Goal: Task Accomplishment & Management: Manage account settings

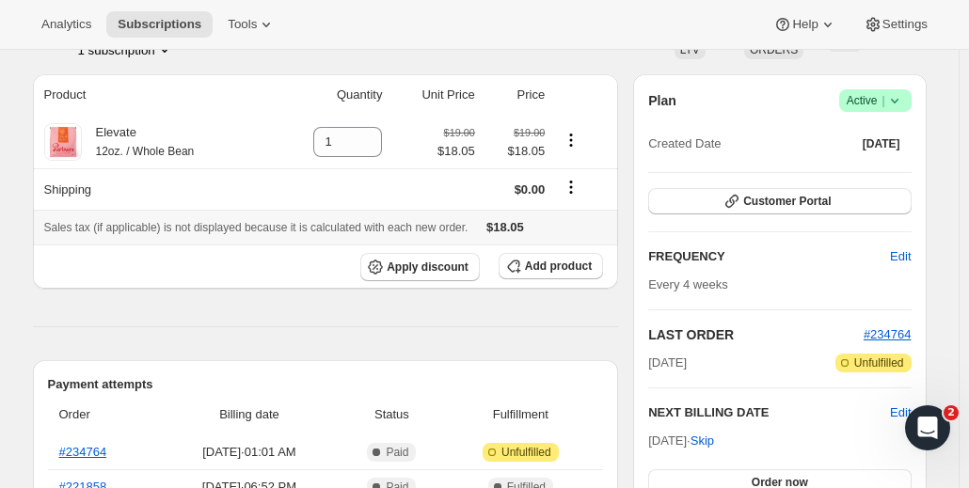
scroll to position [188, 0]
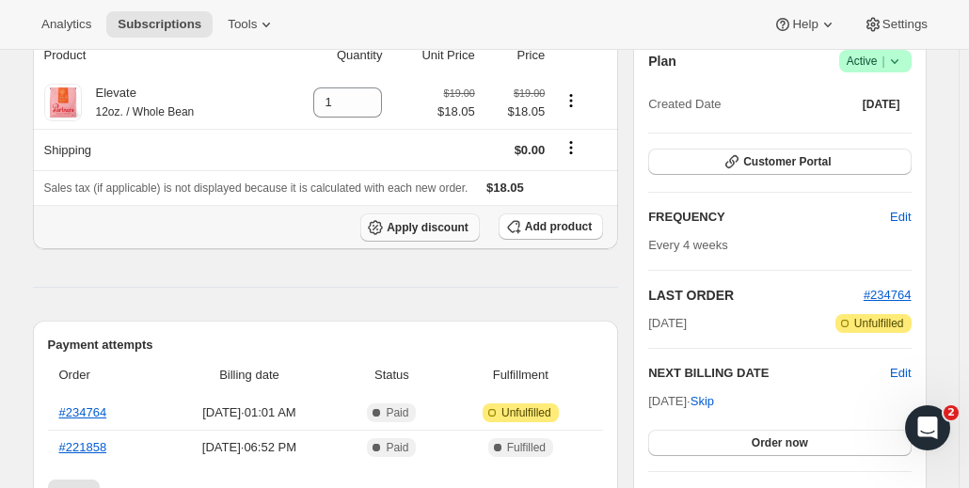
click at [433, 230] on span "Apply discount" at bounding box center [428, 227] width 82 height 15
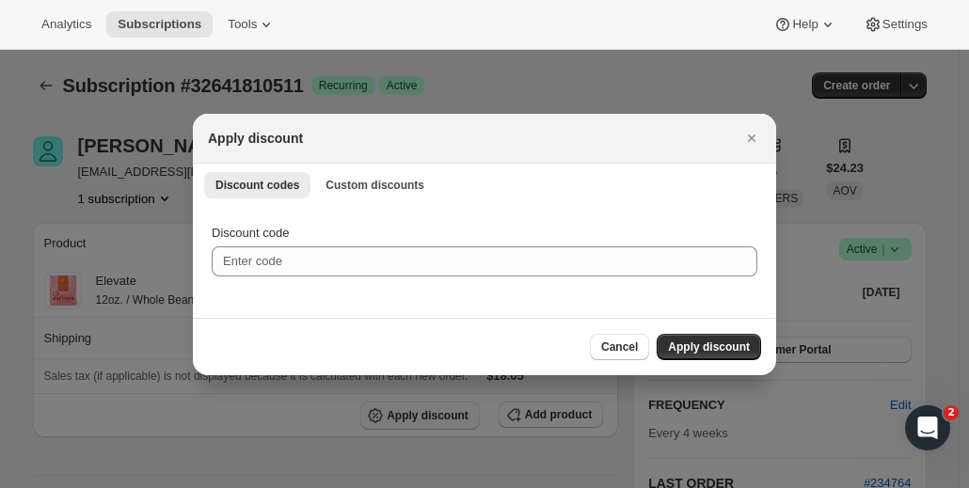
scroll to position [0, 0]
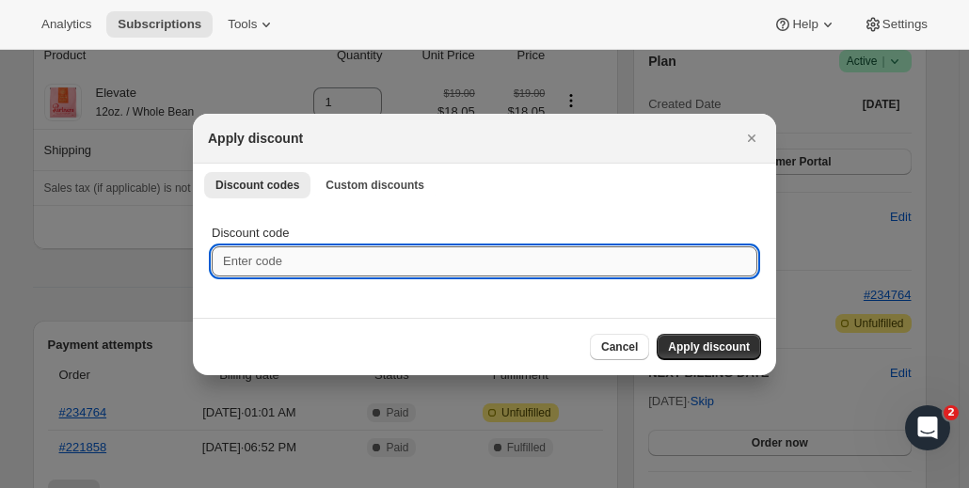
click at [303, 261] on input "Discount code" at bounding box center [485, 262] width 546 height 30
click at [397, 191] on span "Custom discounts" at bounding box center [375, 185] width 99 height 15
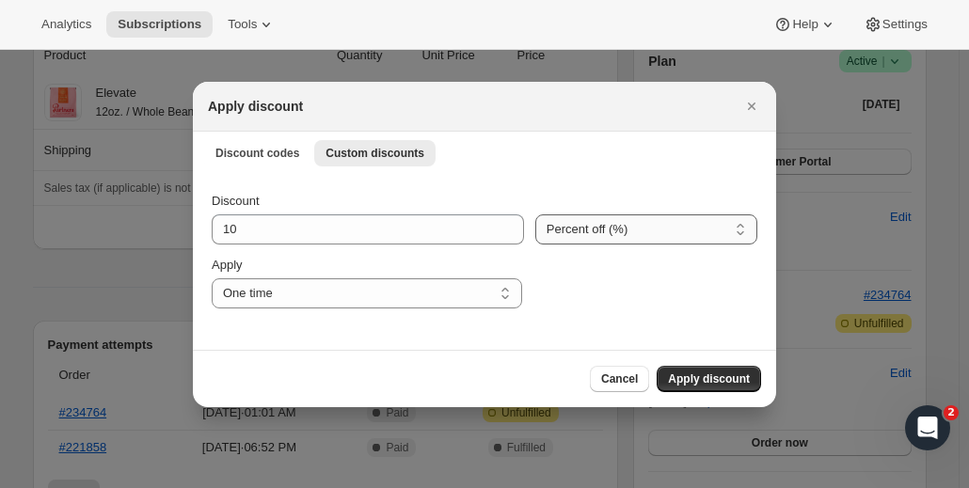
drag, startPoint x: 615, startPoint y: 232, endPoint x: 612, endPoint y: 242, distance: 10.7
click at [615, 232] on select "Percent off (%) Amount off ($)" at bounding box center [646, 230] width 222 height 30
select select "fixed"
click at [535, 215] on select "Percent off (%) Amount off ($)" at bounding box center [646, 230] width 222 height 30
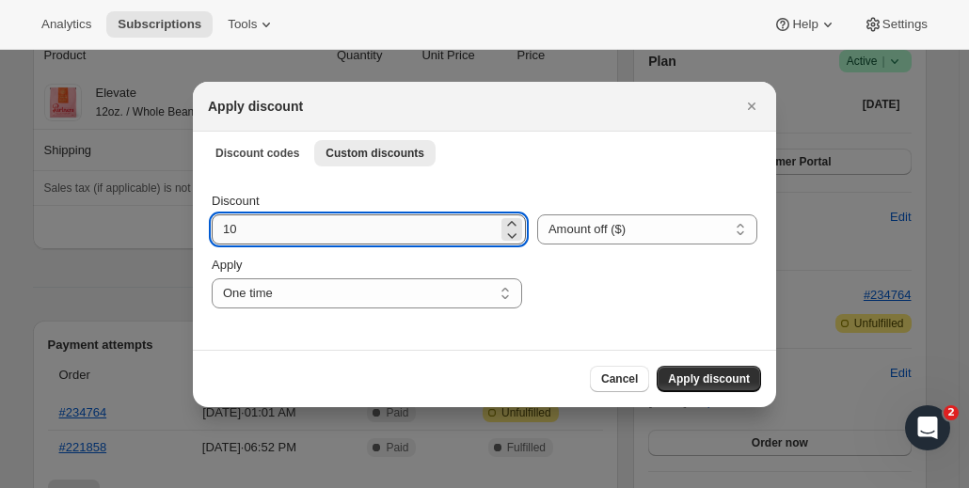
drag, startPoint x: 268, startPoint y: 235, endPoint x: 215, endPoint y: 240, distance: 53.8
click at [215, 240] on input "10" at bounding box center [355, 230] width 286 height 30
type input "2.85"
click at [602, 279] on div ":rl:" at bounding box center [646, 282] width 224 height 53
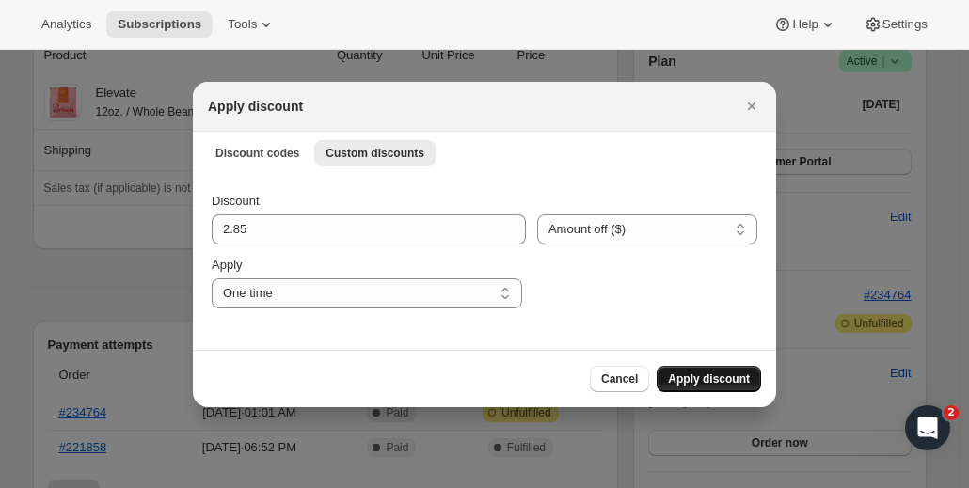
click at [707, 373] on span "Apply discount" at bounding box center [709, 379] width 82 height 15
